Goal: Book appointment/travel/reservation

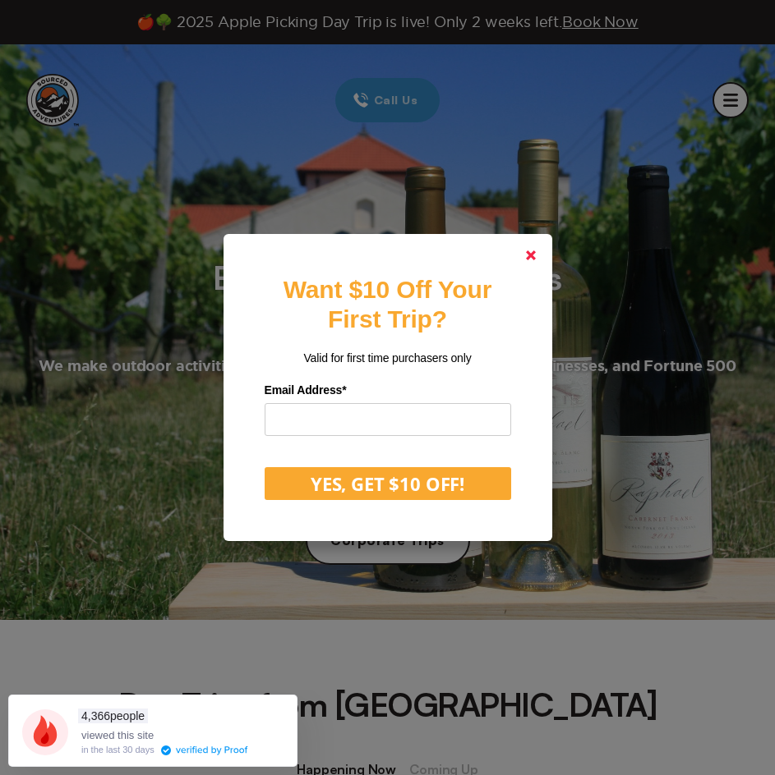
click at [530, 255] on link at bounding box center [530, 255] width 39 height 39
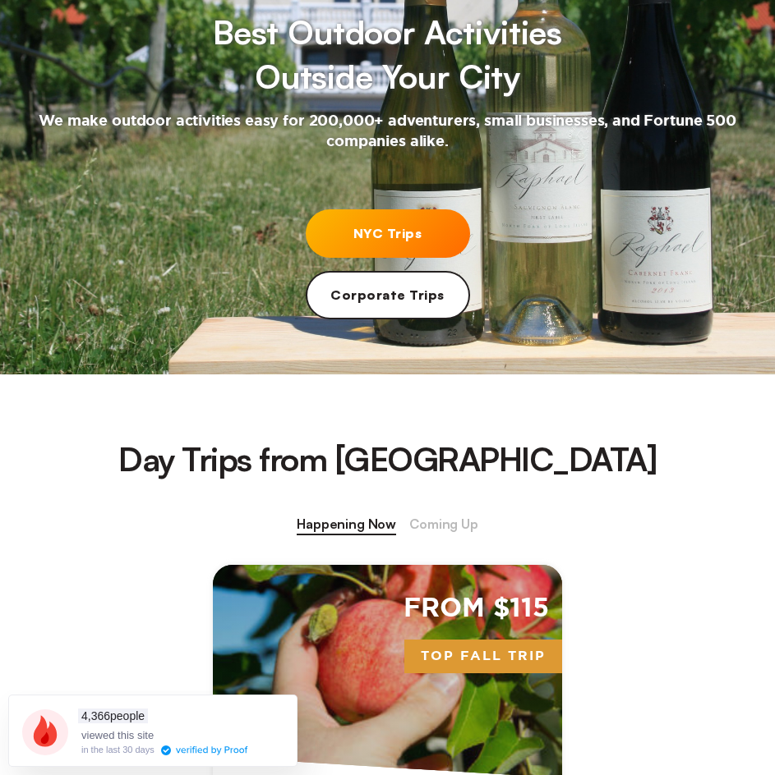
scroll to position [246, 0]
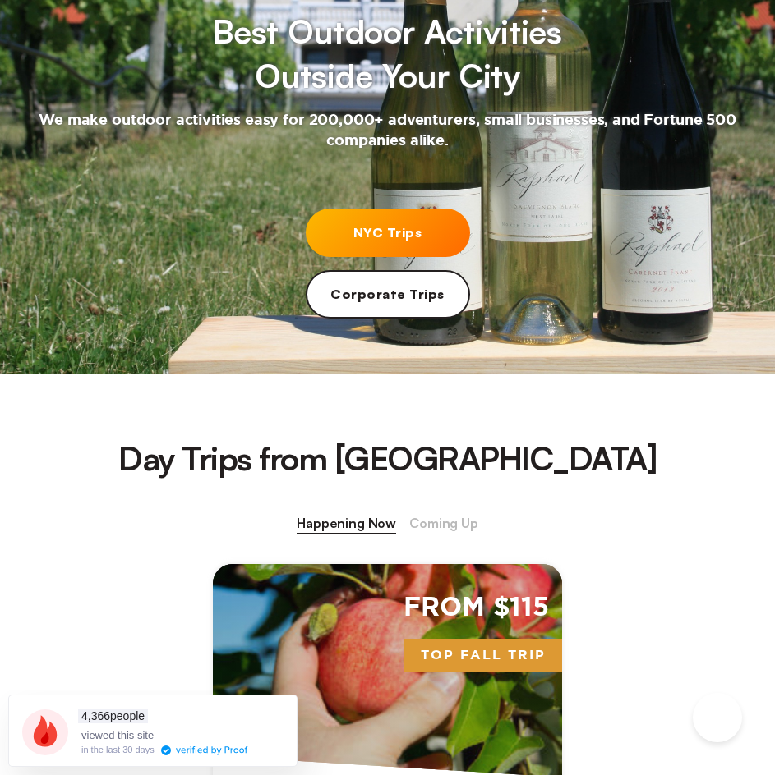
click at [401, 222] on link "NYC Trips" at bounding box center [388, 233] width 164 height 48
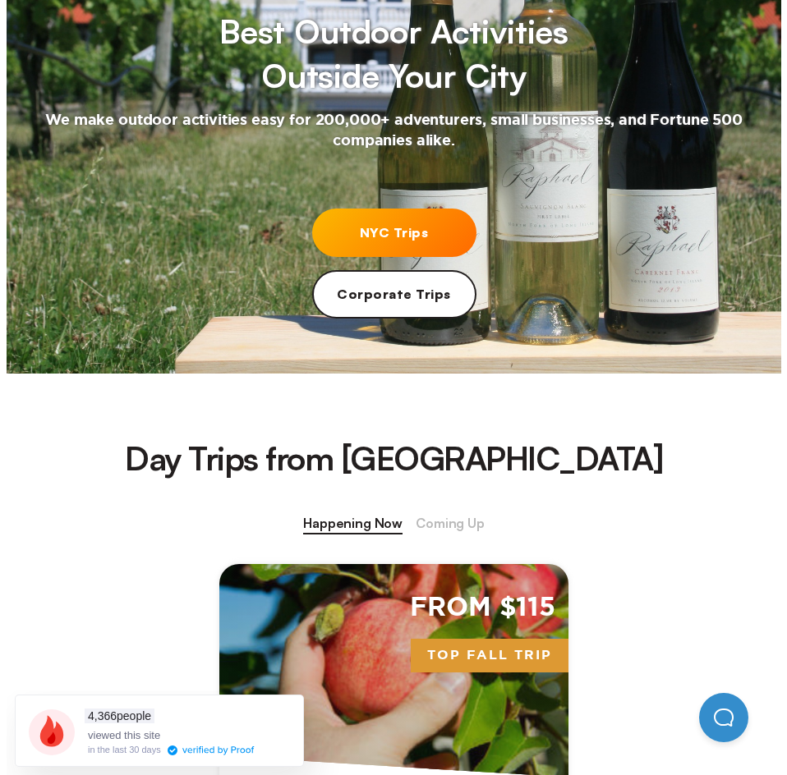
scroll to position [0, 0]
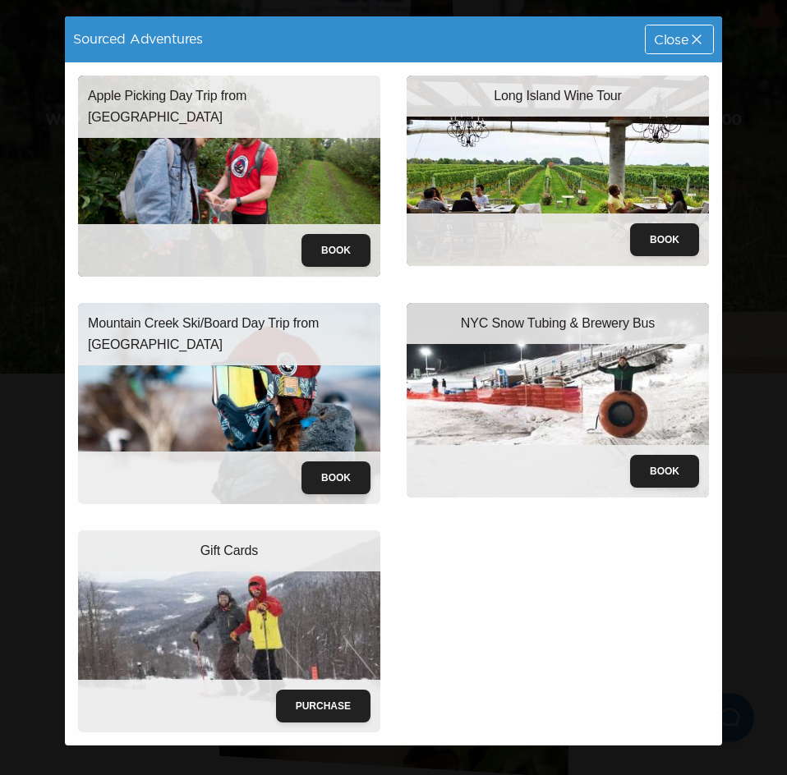
click at [292, 377] on img at bounding box center [229, 403] width 302 height 201
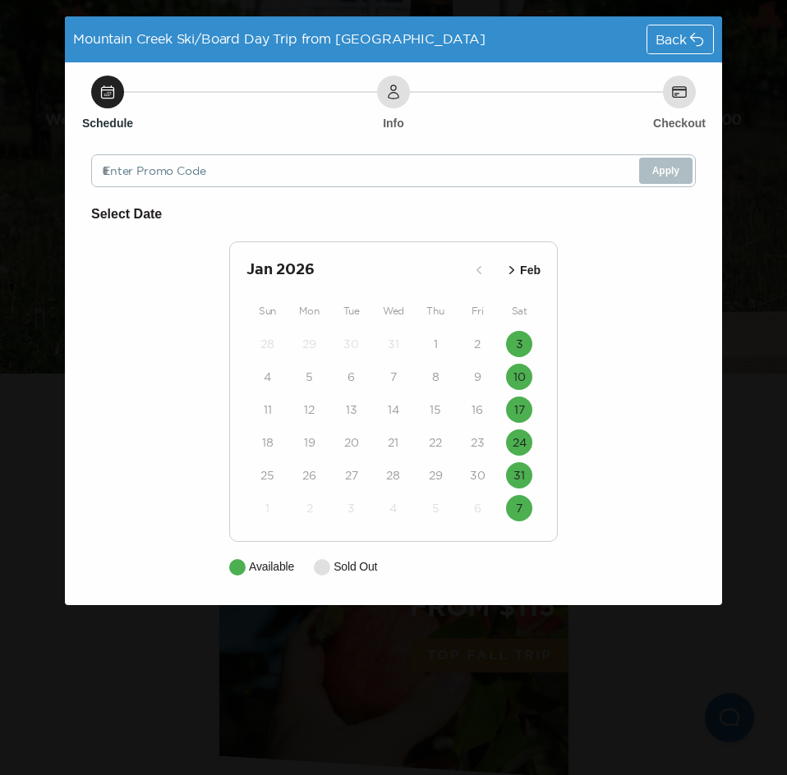
click at [512, 268] on icon "button" at bounding box center [511, 270] width 5 height 8
click at [511, 269] on icon "button" at bounding box center [512, 270] width 16 height 16
click at [511, 269] on button "Feb" at bounding box center [489, 270] width 47 height 27
click at [467, 264] on p "Jan" at bounding box center [461, 270] width 20 height 17
click at [476, 283] on div "[DATE] Feb Sun Mon Tue Wed Thu Fri Sat 28 29 30 31 1 2 3 4 5 6 7 8 9 10 11 12 1…" at bounding box center [393, 391] width 329 height 301
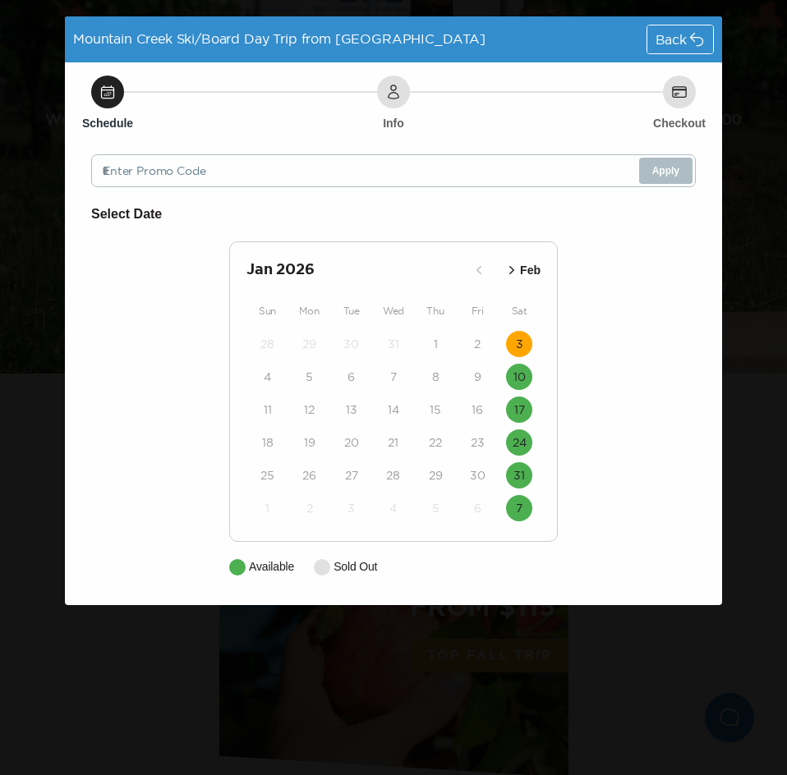
click at [515, 342] on button "3" at bounding box center [519, 344] width 26 height 26
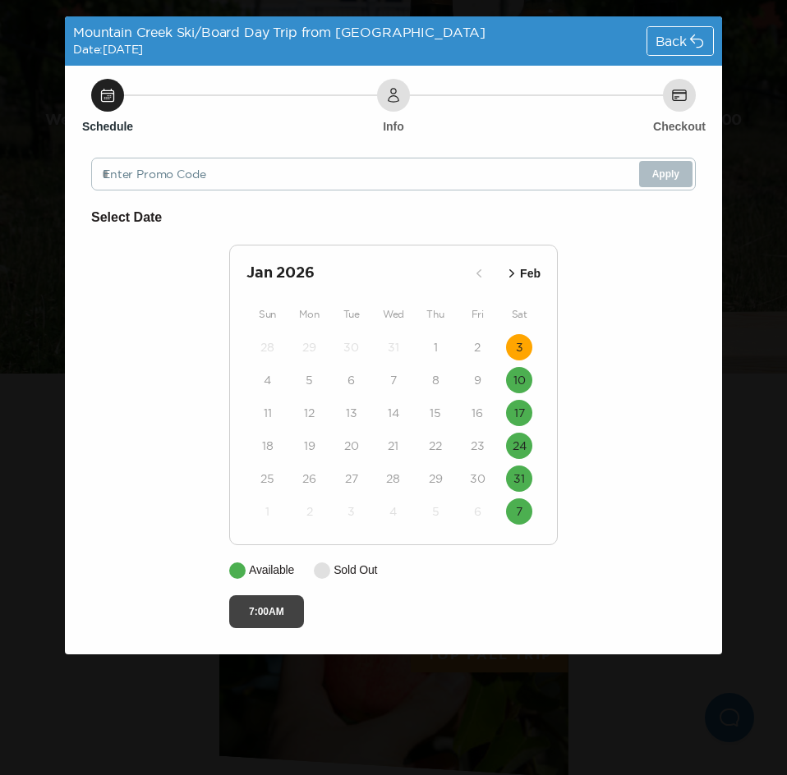
click at [271, 611] on button "7:00AM" at bounding box center [266, 612] width 75 height 33
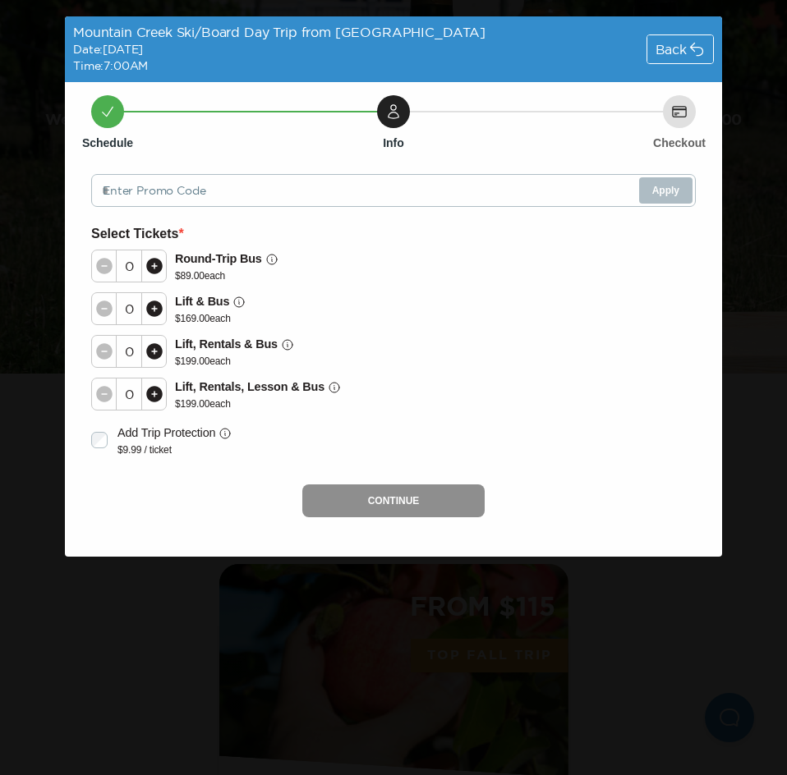
click at [690, 47] on icon at bounding box center [696, 49] width 16 height 16
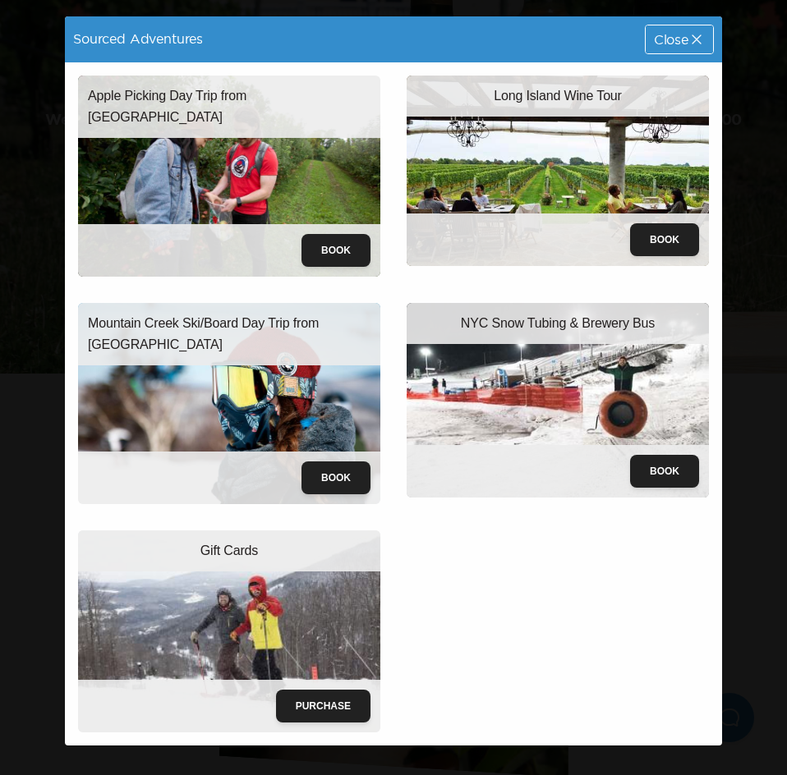
click at [678, 44] on span "Close" at bounding box center [671, 39] width 34 height 13
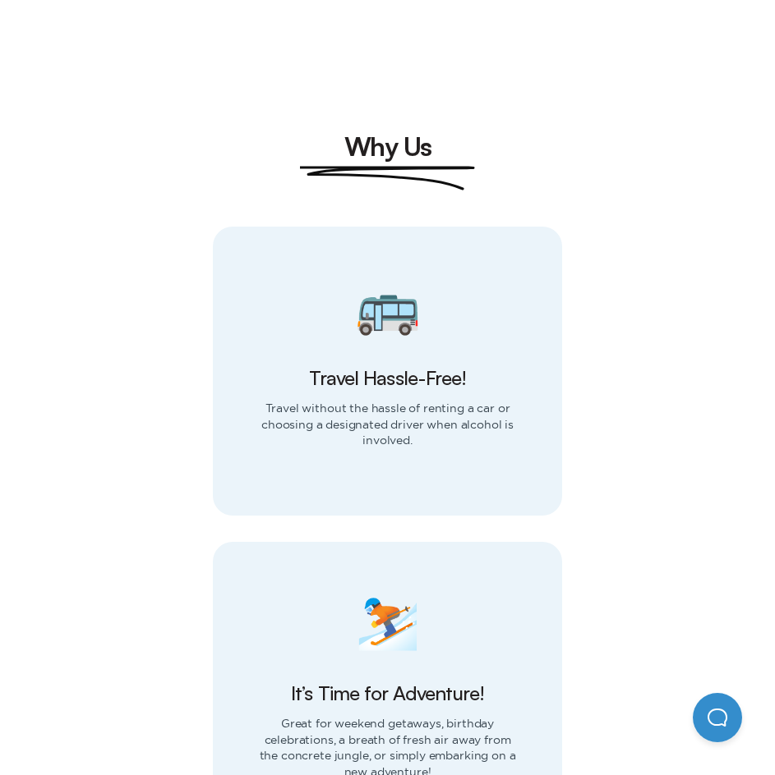
scroll to position [1971, 0]
